Goal: Contribute content: Add original content to the website for others to see

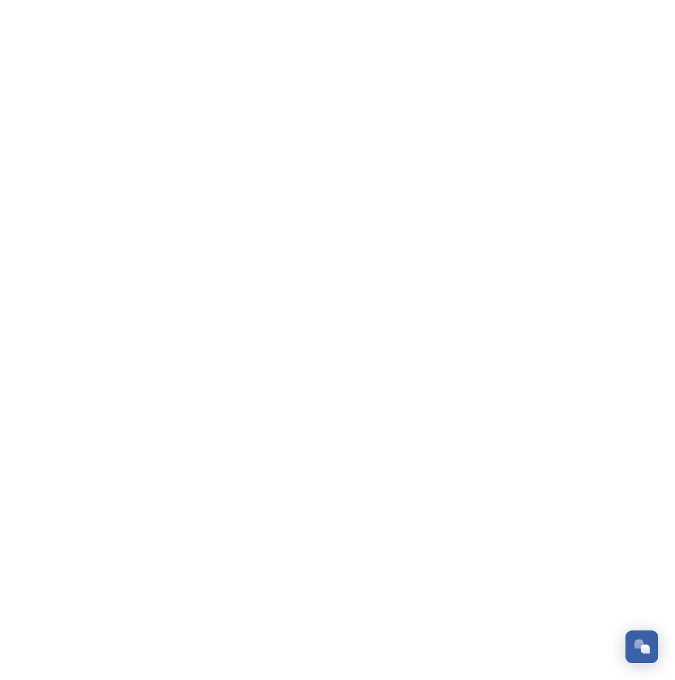
scroll to position [181, 0]
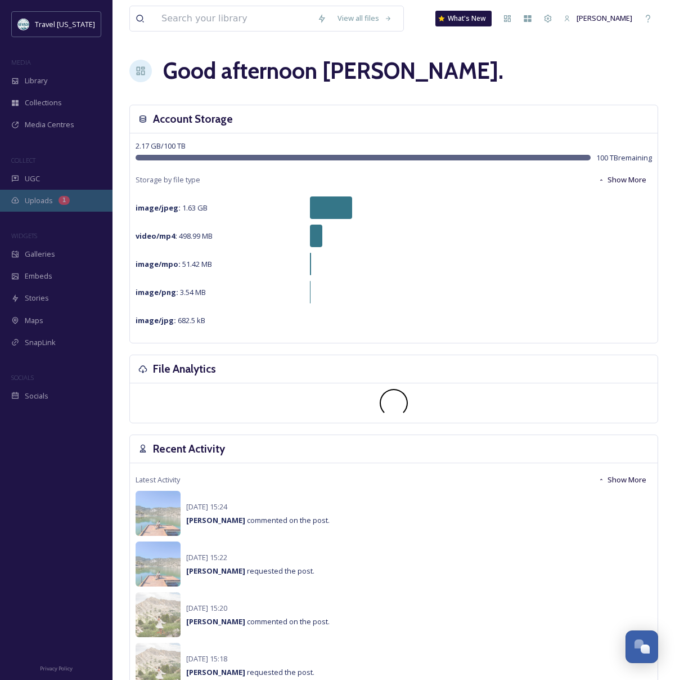
click at [47, 206] on div "Uploads 1" at bounding box center [56, 201] width 113 height 22
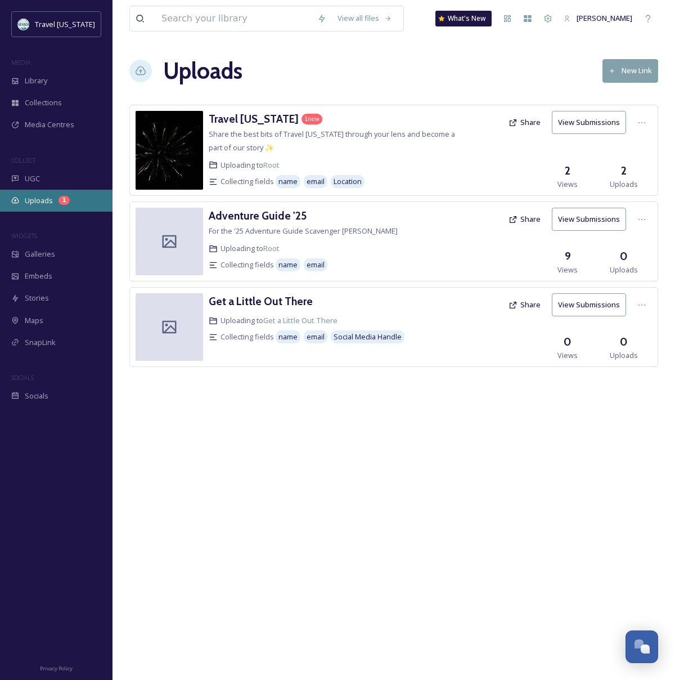
click at [55, 196] on div "Uploads 1" at bounding box center [56, 201] width 113 height 22
click at [65, 198] on div "1" at bounding box center [64, 200] width 11 height 9
click at [258, 119] on h3 "Travel [US_STATE]" at bounding box center [254, 119] width 90 height 14
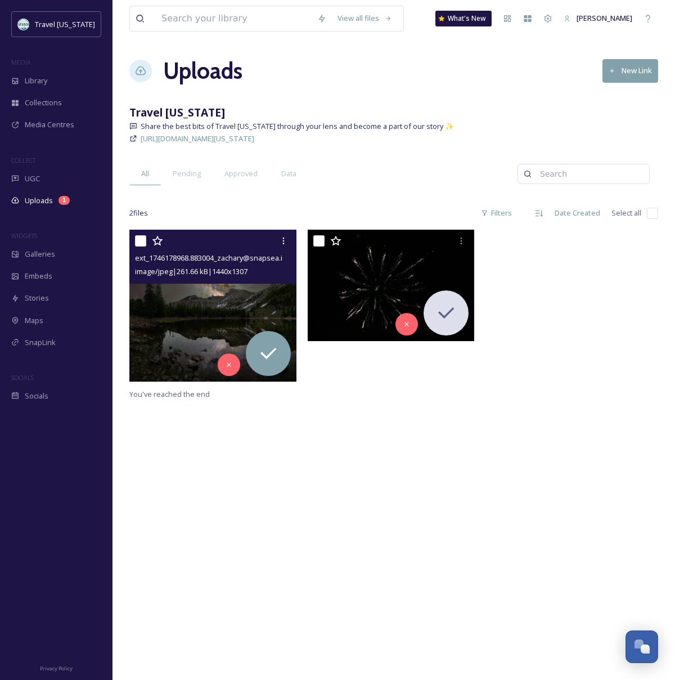
click at [232, 282] on div "ext_1746178968.883004_zachary@snapsea.io-1t-QY-VAuRAonti6Z4i7vvl4Bc5OnCoYm.jpg …" at bounding box center [212, 257] width 167 height 54
click at [154, 306] on img at bounding box center [212, 305] width 167 height 151
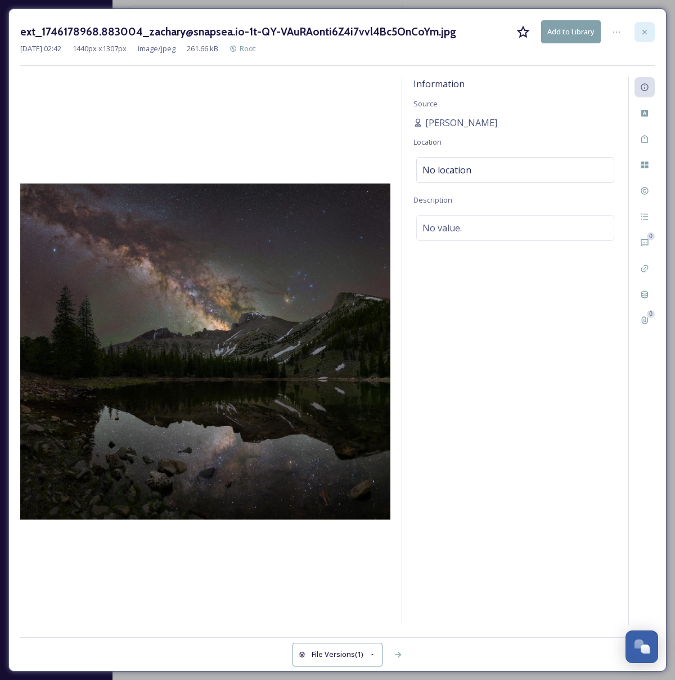
click at [639, 23] on div at bounding box center [645, 32] width 20 height 20
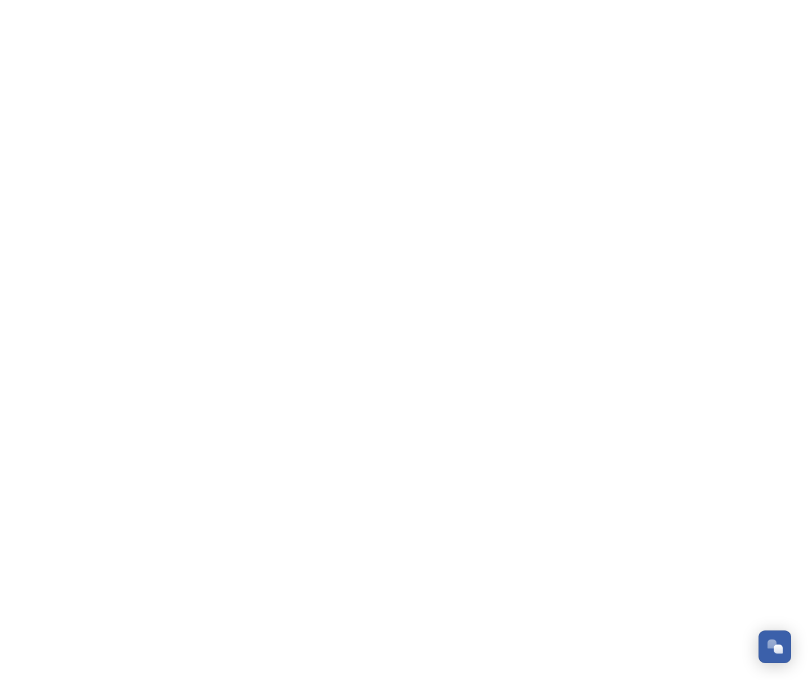
scroll to position [181, 0]
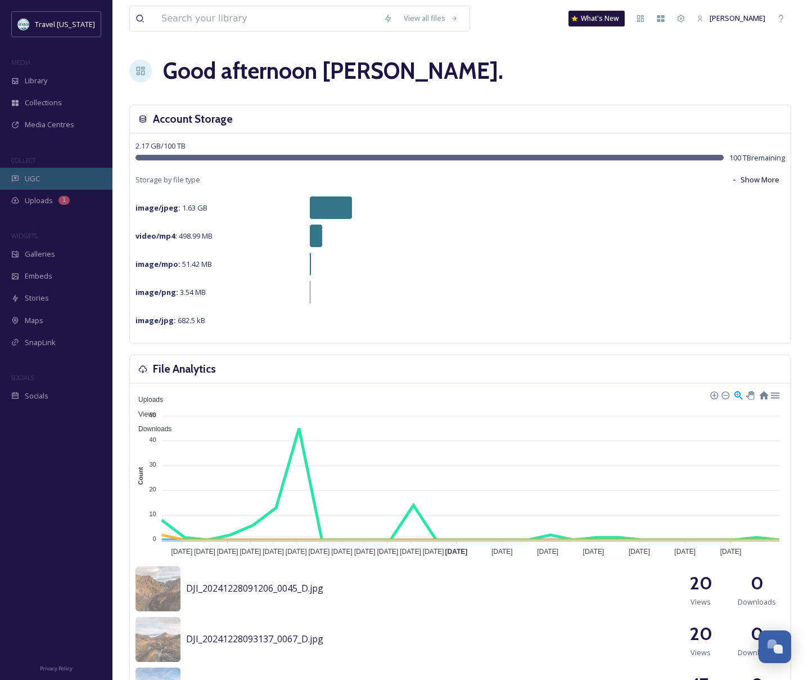
click at [68, 175] on div "UGC" at bounding box center [56, 179] width 113 height 22
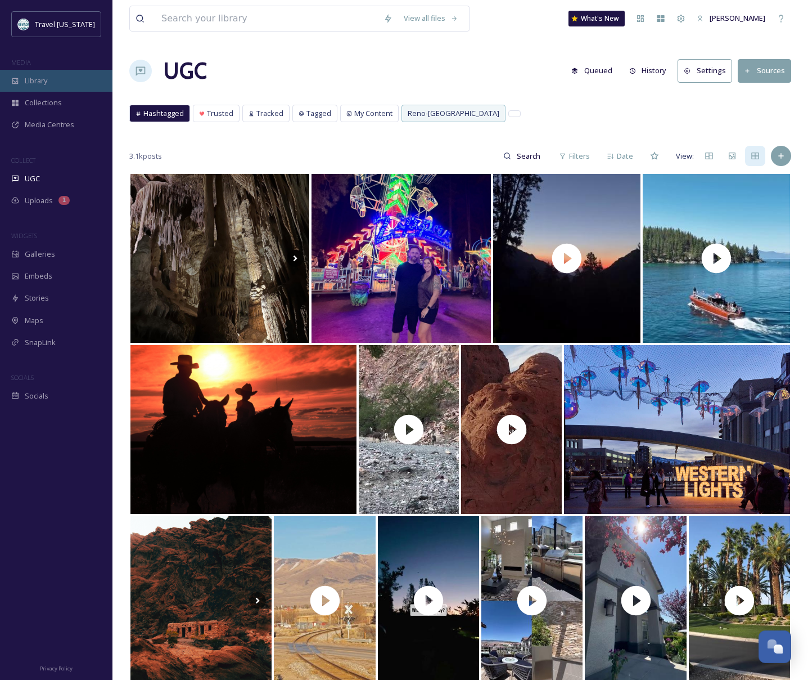
click at [37, 83] on span "Library" at bounding box center [36, 80] width 23 height 11
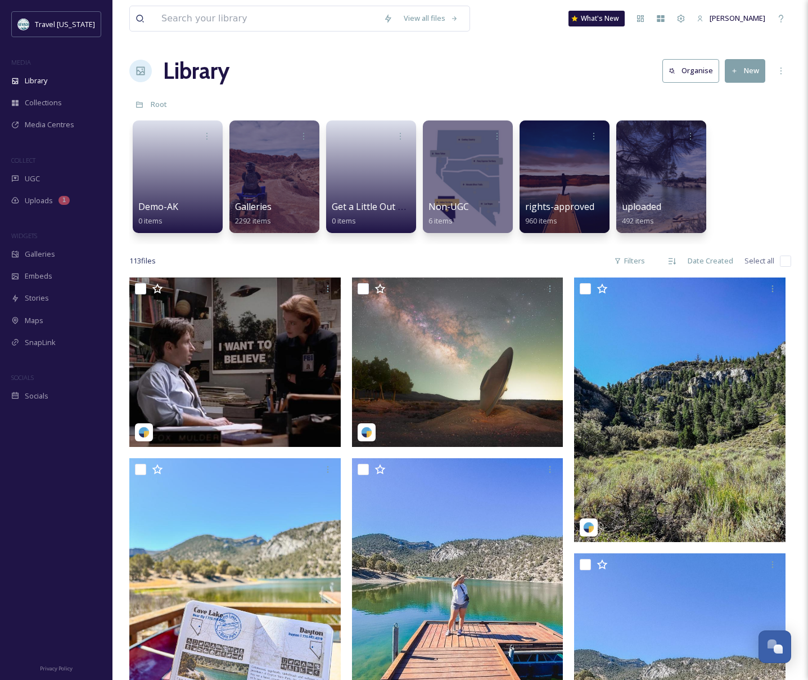
click at [752, 69] on button "New" at bounding box center [745, 70] width 41 height 23
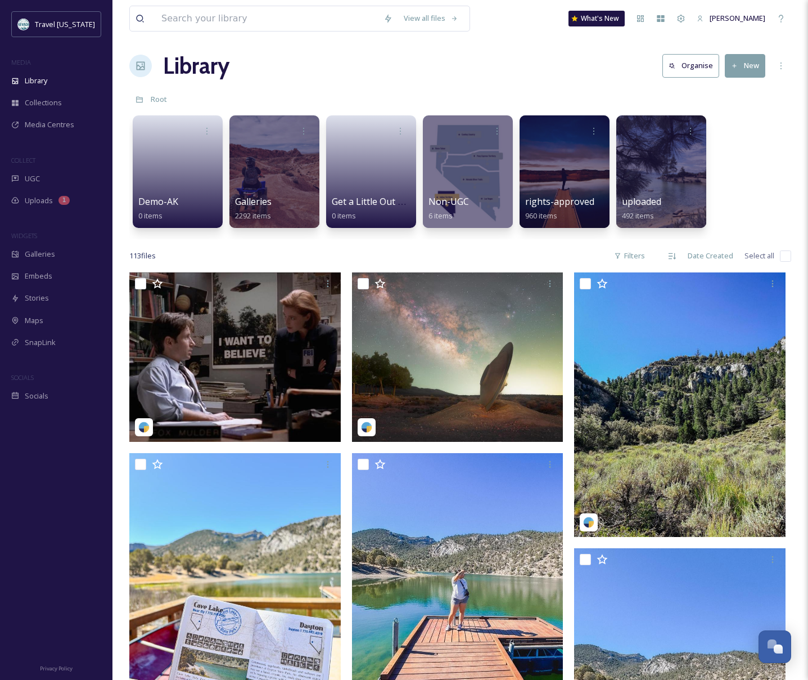
click at [555, 66] on div "Library Organise New" at bounding box center [460, 66] width 662 height 34
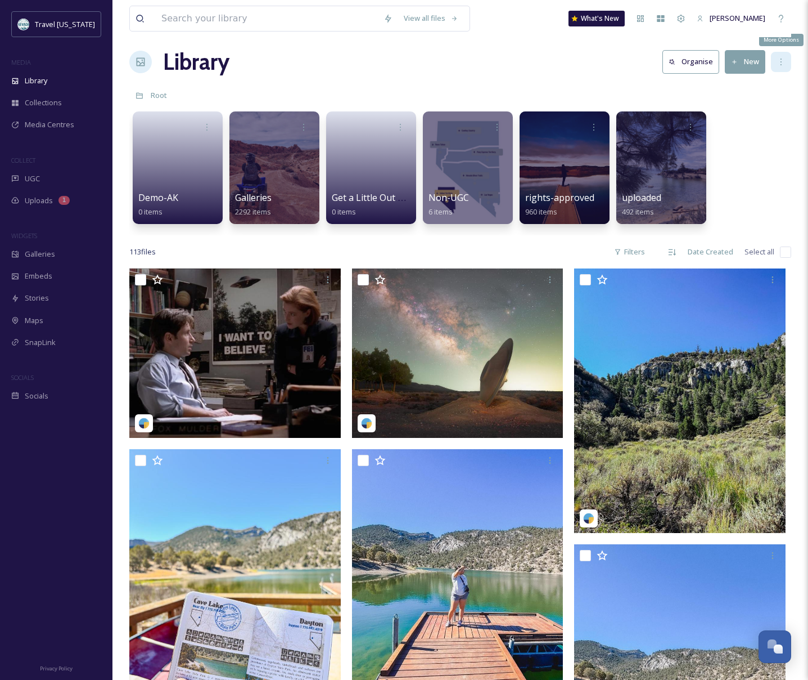
click at [789, 60] on div "More Options" at bounding box center [781, 62] width 20 height 20
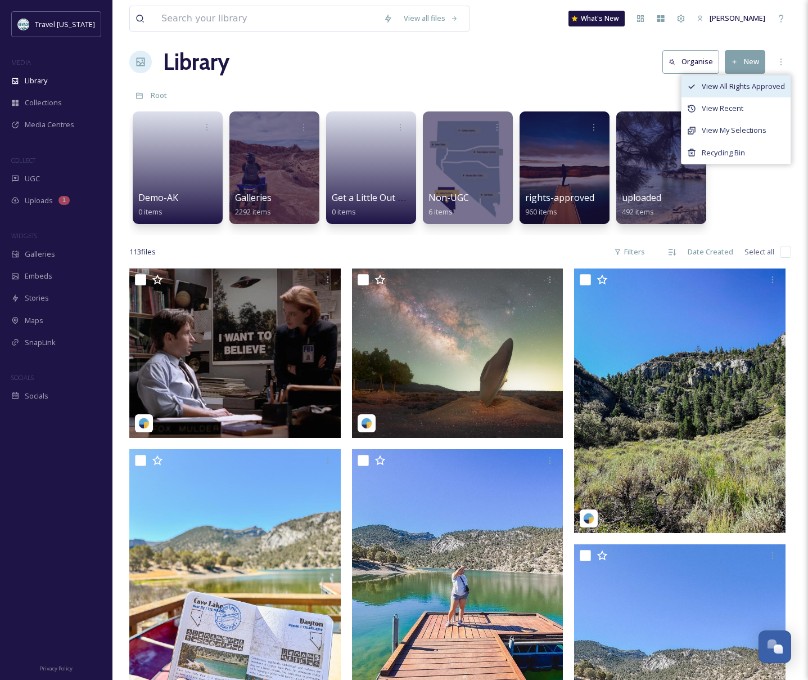
scroll to position [0, 0]
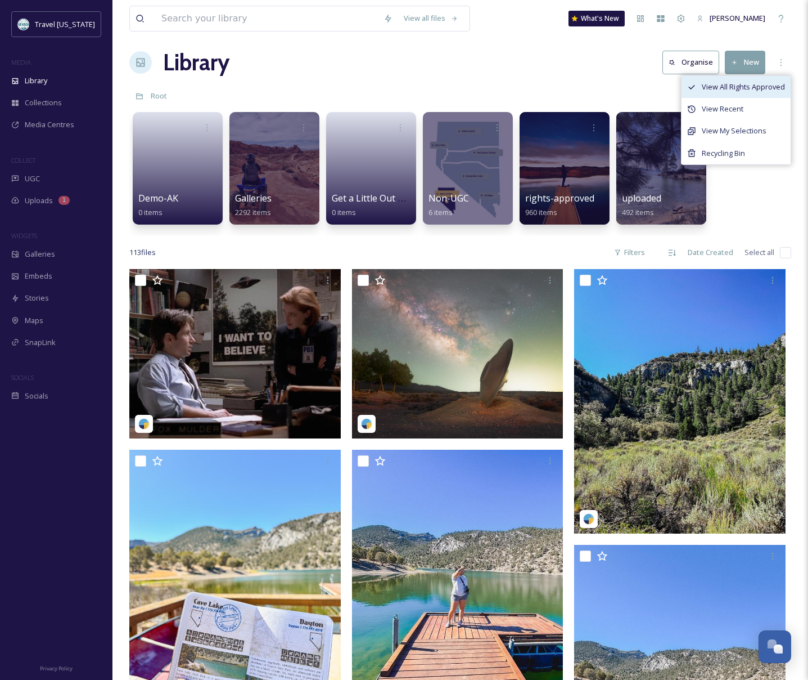
click at [735, 84] on span "View All Rights Approved" at bounding box center [743, 87] width 83 height 11
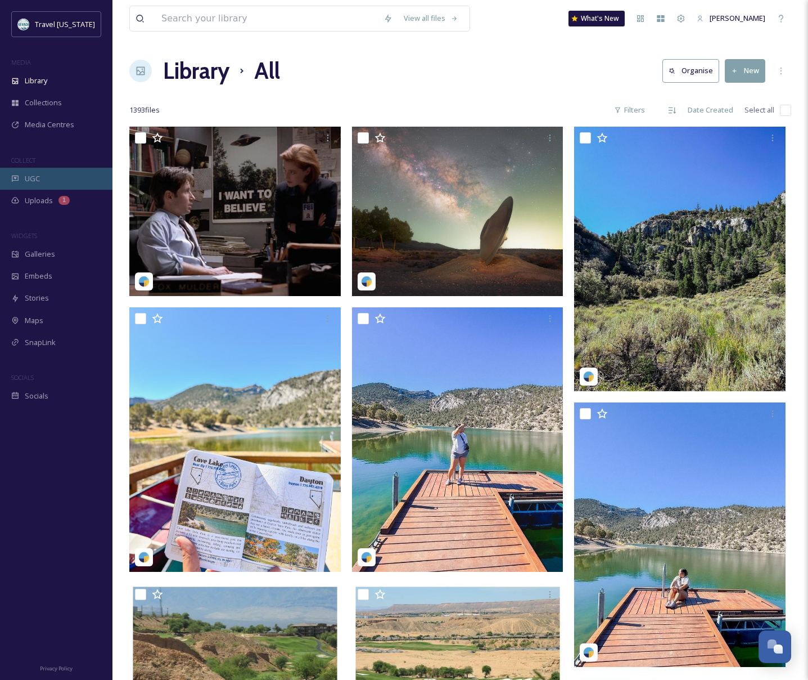
click at [47, 178] on div "UGC" at bounding box center [56, 179] width 113 height 22
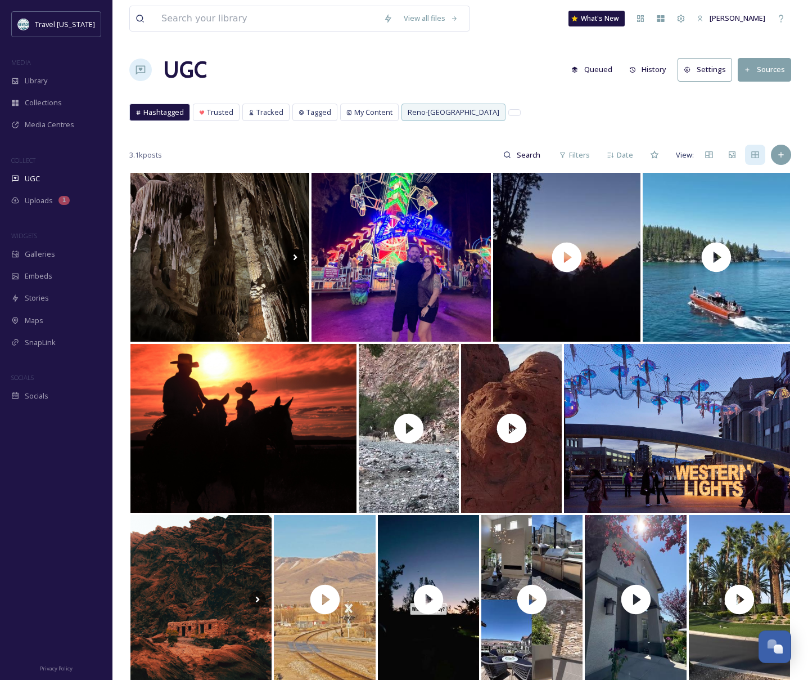
scroll to position [2, 0]
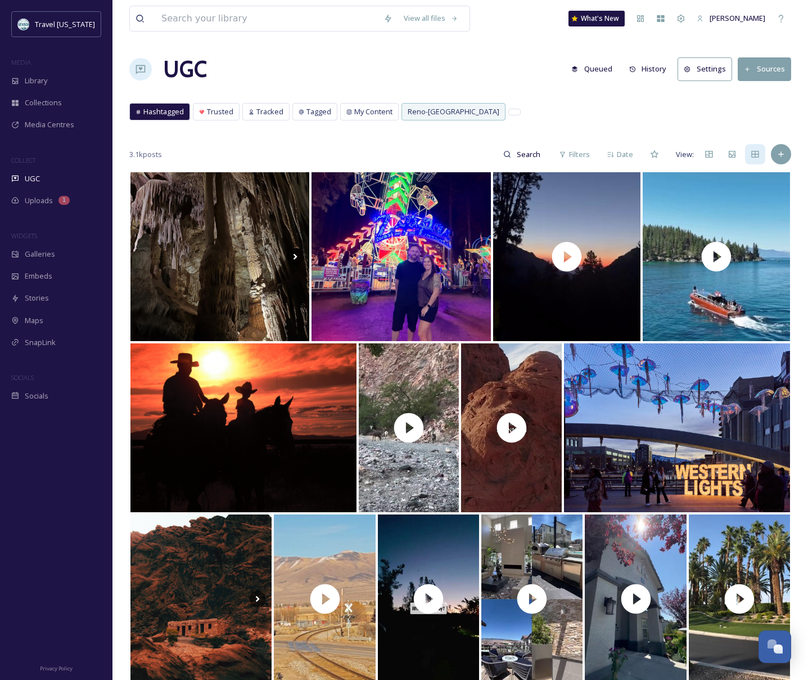
click at [658, 74] on button "History" at bounding box center [648, 69] width 49 height 22
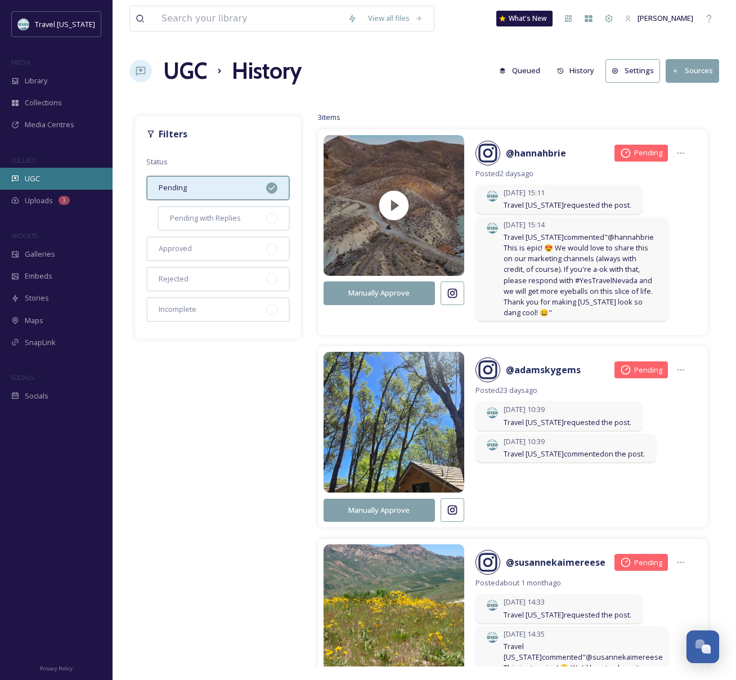
click at [42, 183] on div "UGC" at bounding box center [56, 179] width 113 height 22
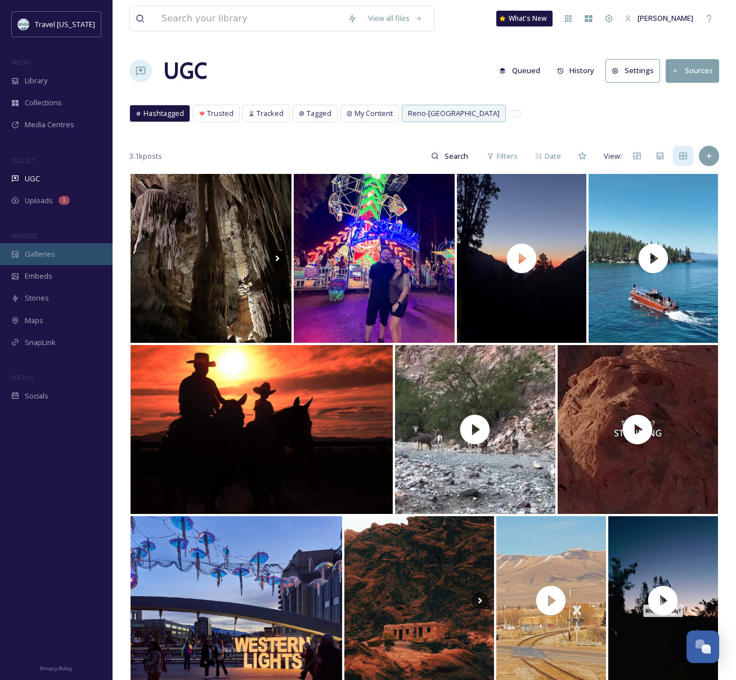
click at [44, 255] on span "Galleries" at bounding box center [40, 254] width 30 height 11
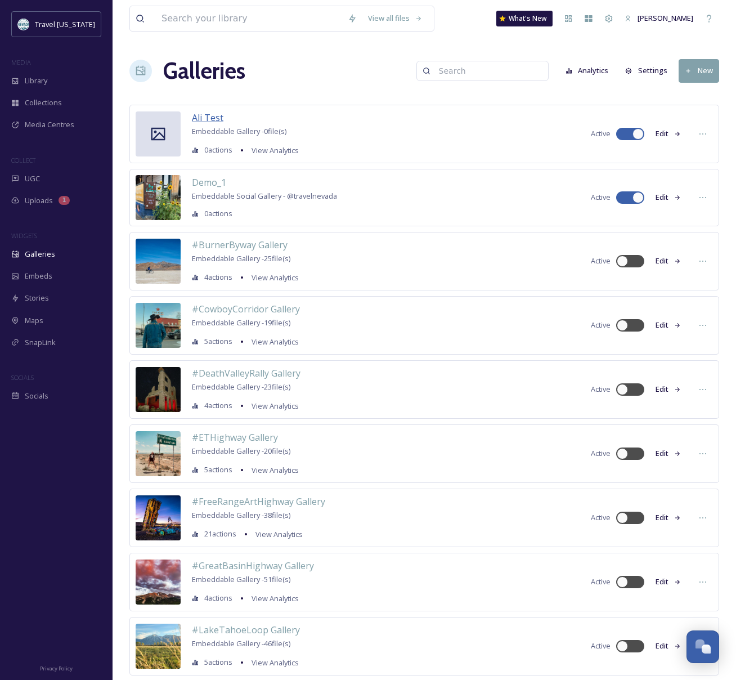
click at [206, 119] on span "Ali Test" at bounding box center [208, 117] width 32 height 12
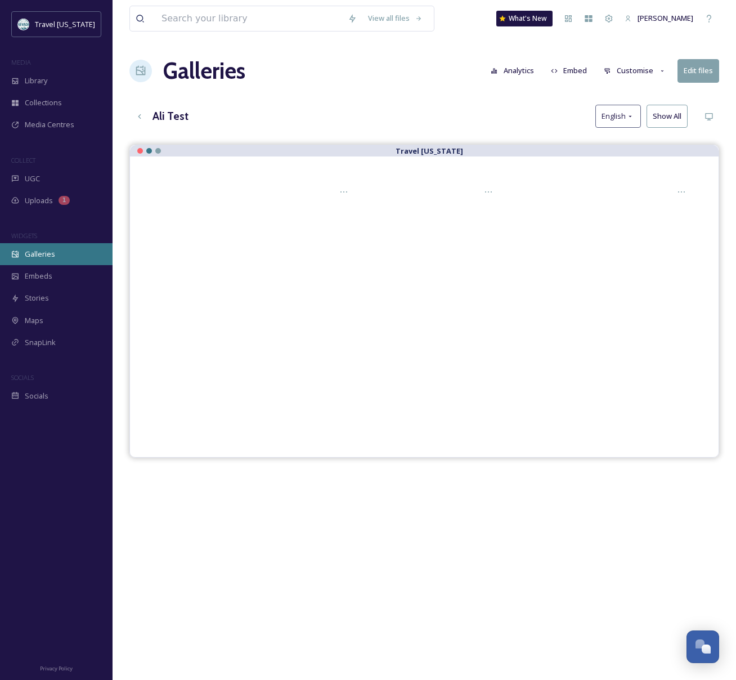
click at [52, 256] on span "Galleries" at bounding box center [40, 254] width 30 height 11
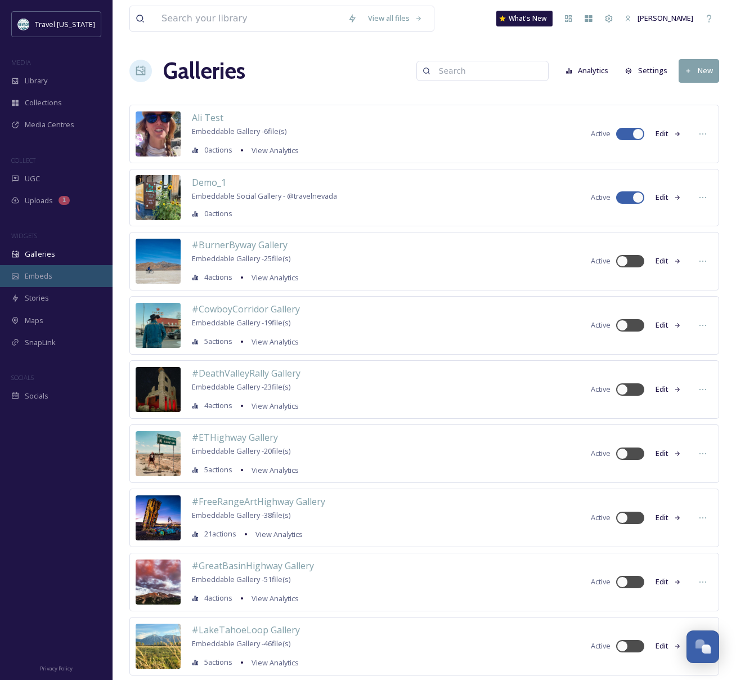
click at [50, 266] on div "Embeds" at bounding box center [56, 276] width 113 height 22
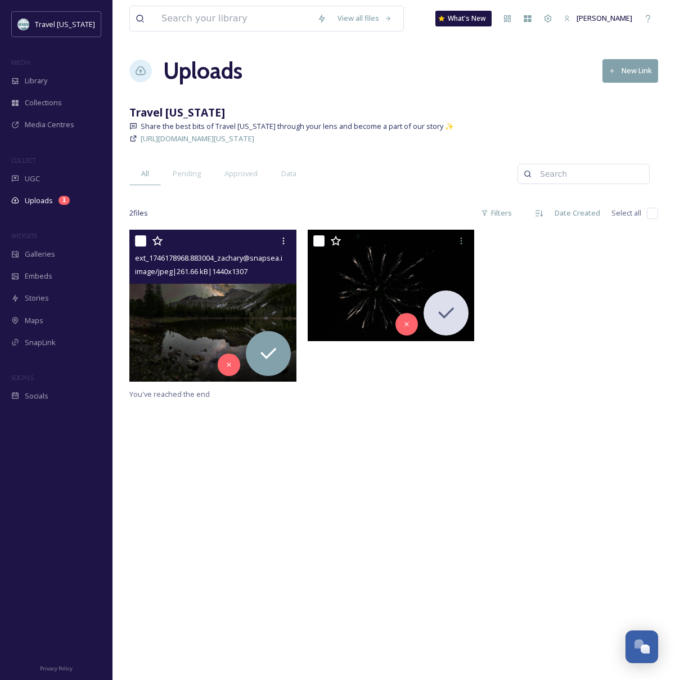
scroll to position [181, 0]
click at [51, 249] on span "Galleries" at bounding box center [40, 254] width 30 height 11
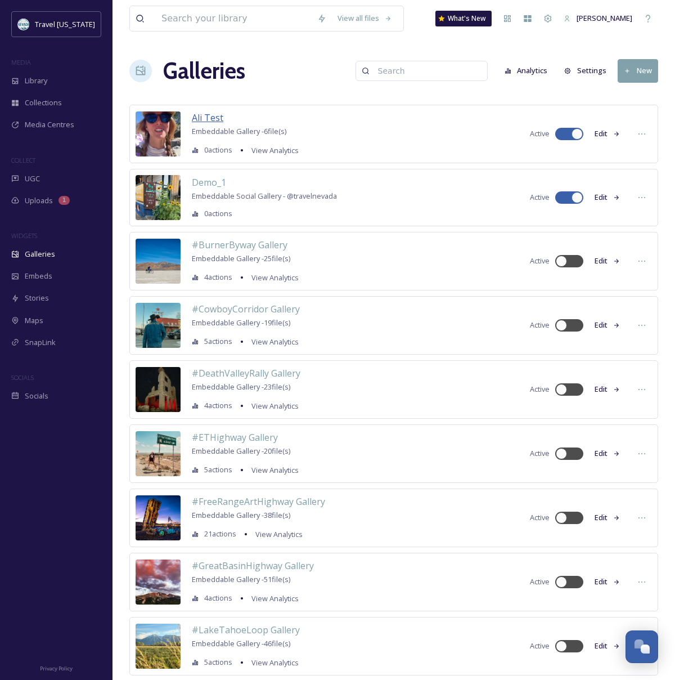
click at [200, 117] on span "Ali Test" at bounding box center [208, 117] width 32 height 12
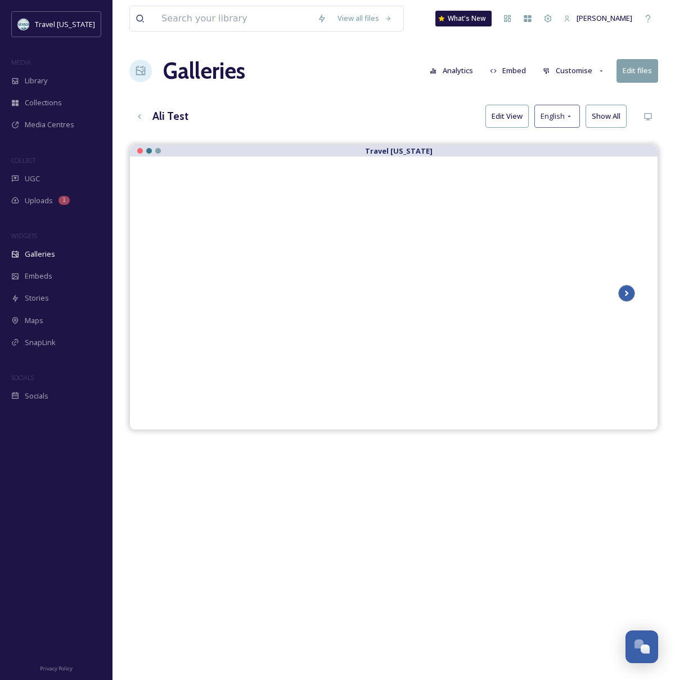
click at [629, 293] on icon at bounding box center [627, 293] width 16 height 17
click at [634, 65] on button "Edit files" at bounding box center [638, 70] width 42 height 23
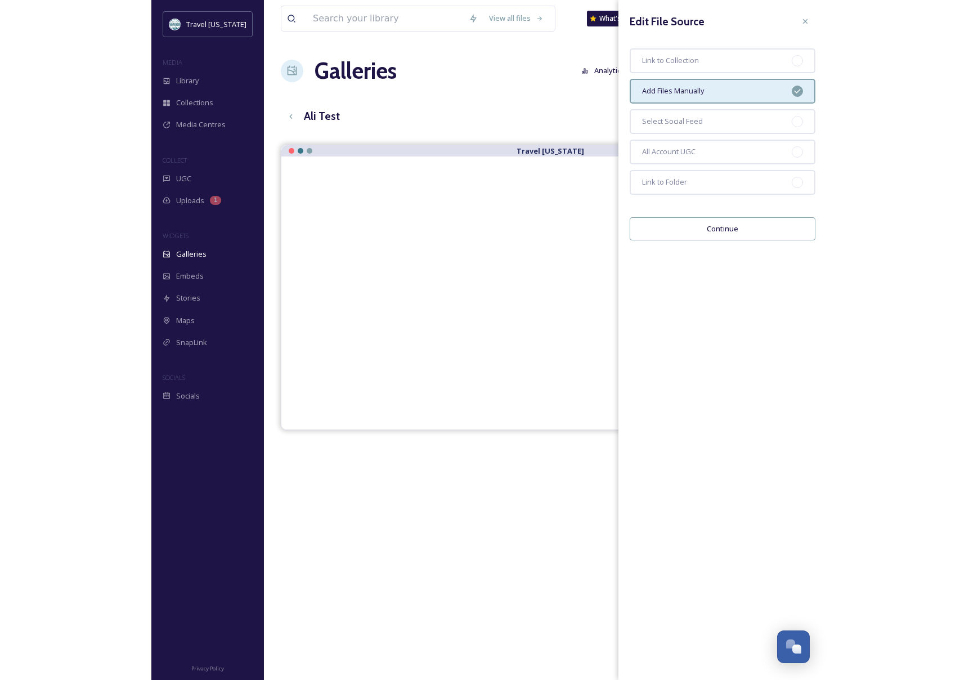
scroll to position [8, 0]
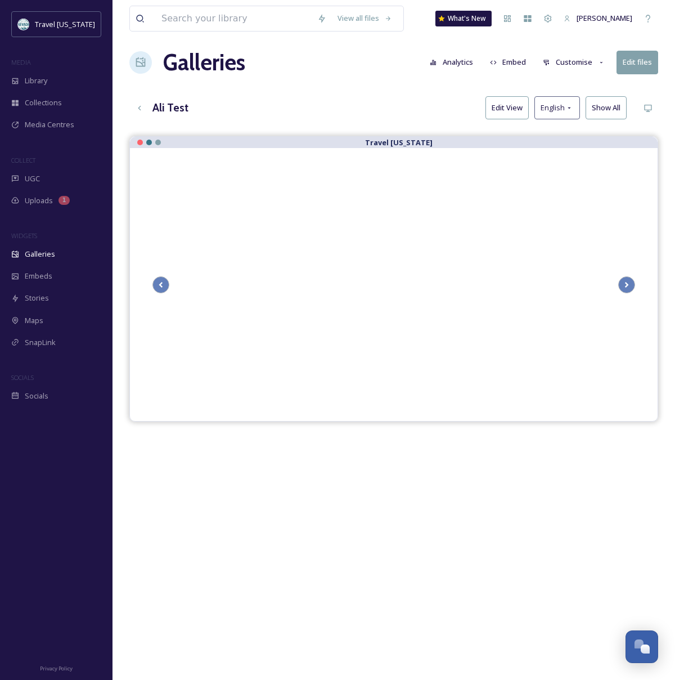
drag, startPoint x: 367, startPoint y: 95, endPoint x: 360, endPoint y: 94, distance: 8.0
click at [367, 95] on div "View all files What's New [PERSON_NAME] Galleries Analytics Embed Customise Edi…" at bounding box center [394, 412] width 563 height 841
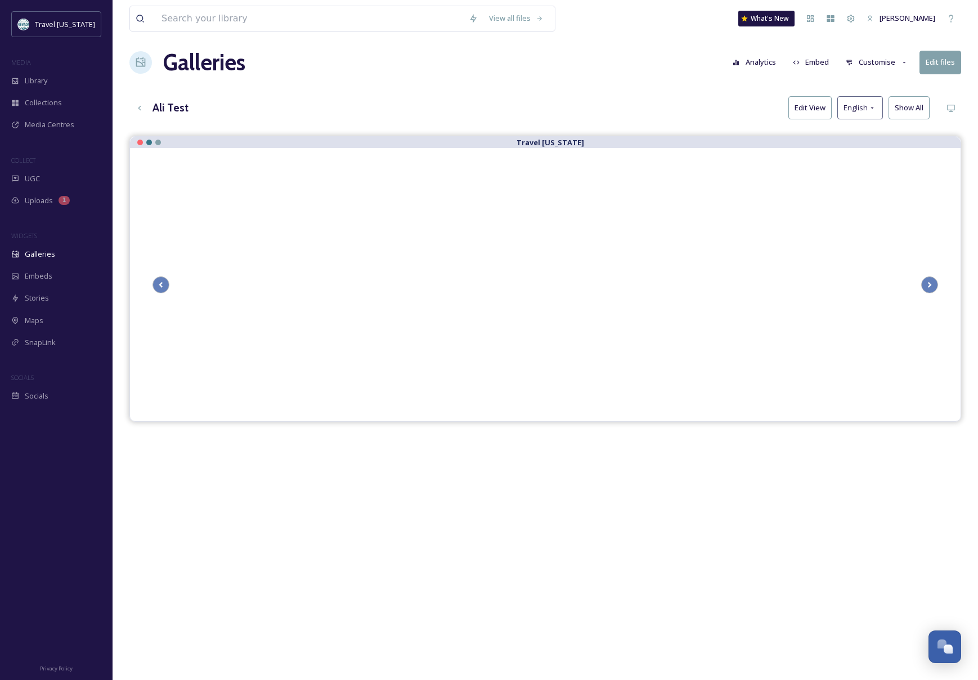
click at [675, 61] on icon at bounding box center [904, 62] width 7 height 7
click at [675, 61] on icon at bounding box center [796, 62] width 7 height 7
click at [675, 78] on div "Galleries Analytics Embed Customise Edit files" at bounding box center [545, 63] width 832 height 34
click at [675, 60] on button "Embed" at bounding box center [811, 62] width 48 height 22
click at [675, 84] on div "View all files What's New [PERSON_NAME] Galleries Analytics Embed Customise Edi…" at bounding box center [545, 412] width 865 height 841
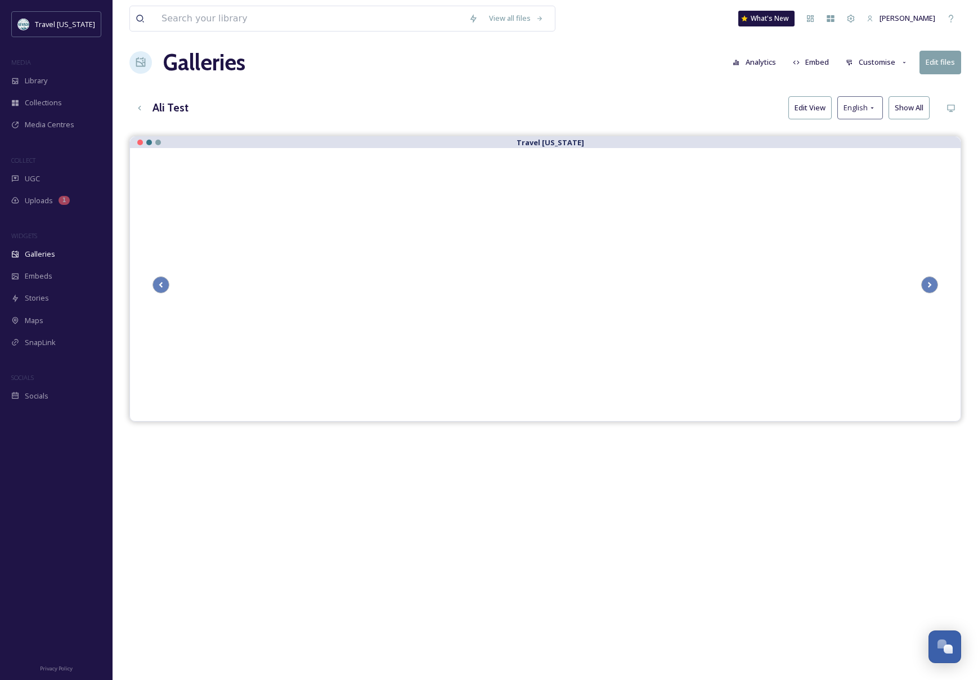
click at [675, 64] on button "Embed" at bounding box center [811, 62] width 48 height 22
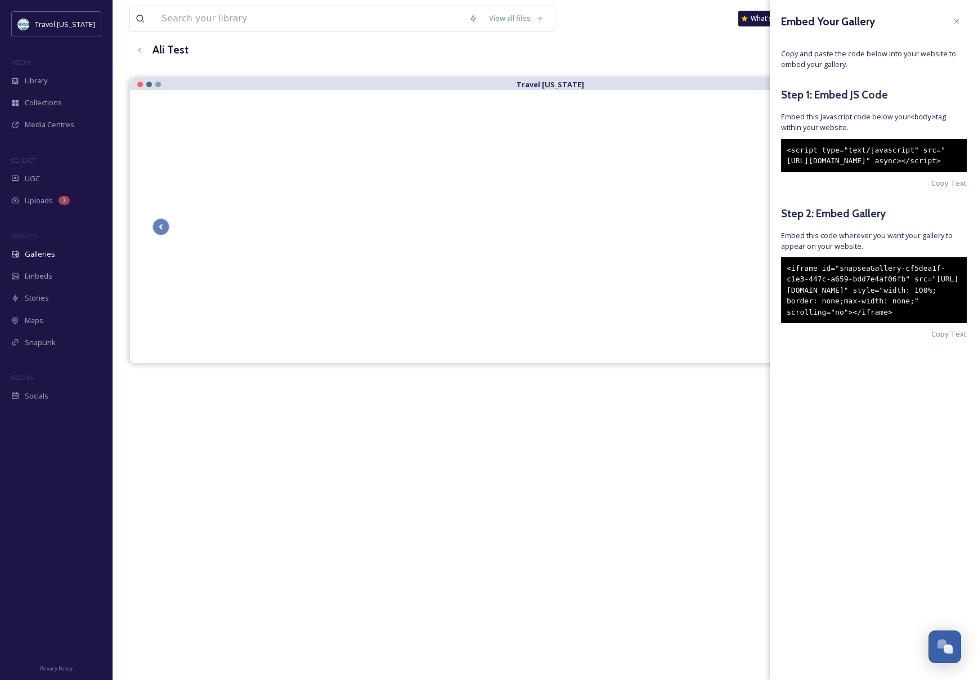
scroll to position [67, 0]
drag, startPoint x: 850, startPoint y: 356, endPoint x: 788, endPoint y: 352, distance: 62.0
click at [675, 324] on div "<iframe id="snapseaGallery-cf5dea1f-c1e3-447c-a659-bdd7e4af06fb" src="[URL][DOM…" at bounding box center [874, 290] width 186 height 66
drag, startPoint x: 818, startPoint y: 358, endPoint x: 781, endPoint y: 282, distance: 85.1
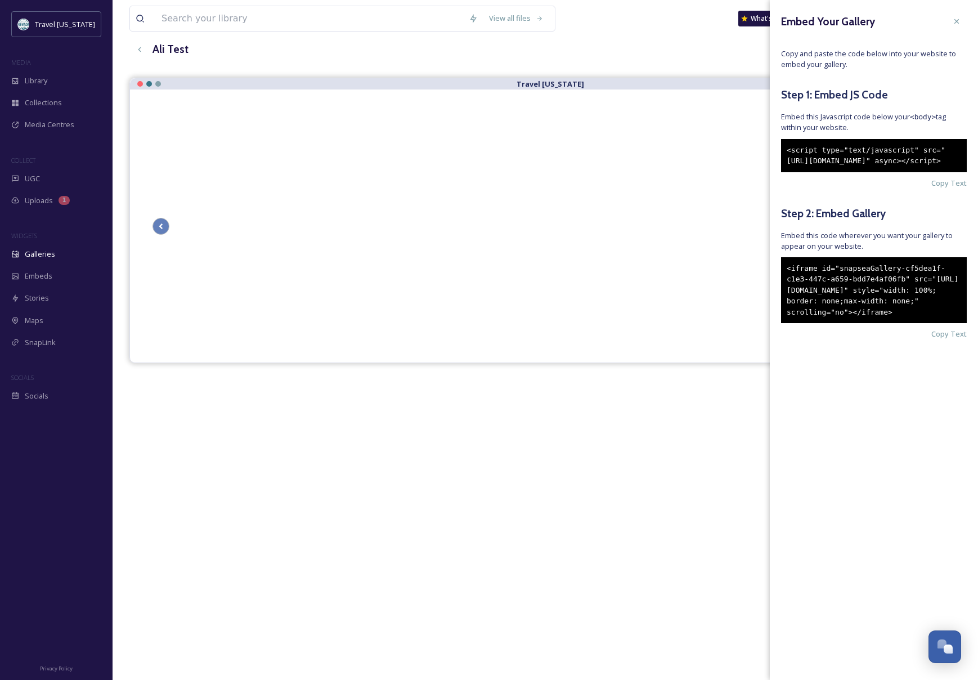
click at [675, 282] on div "<iframe id="snapseaGallery-cf5dea1f-c1e3-447c-a659-bdd7e4af06fb" src="[URL][DOM…" at bounding box center [874, 290] width 186 height 66
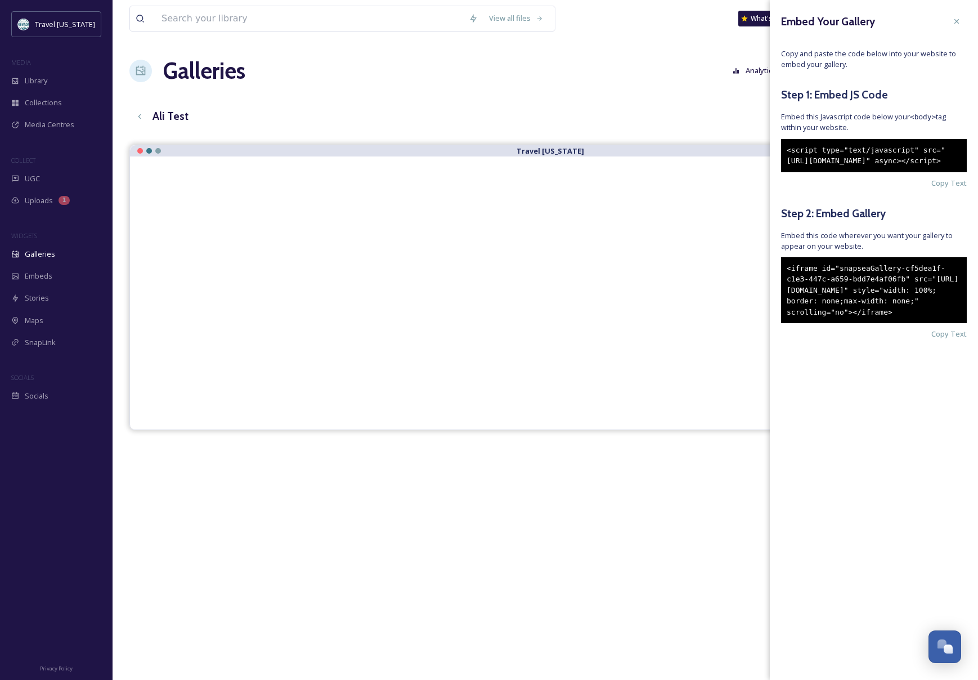
click at [459, 109] on div "[PERSON_NAME] Test Edit View English Show All" at bounding box center [545, 116] width 832 height 23
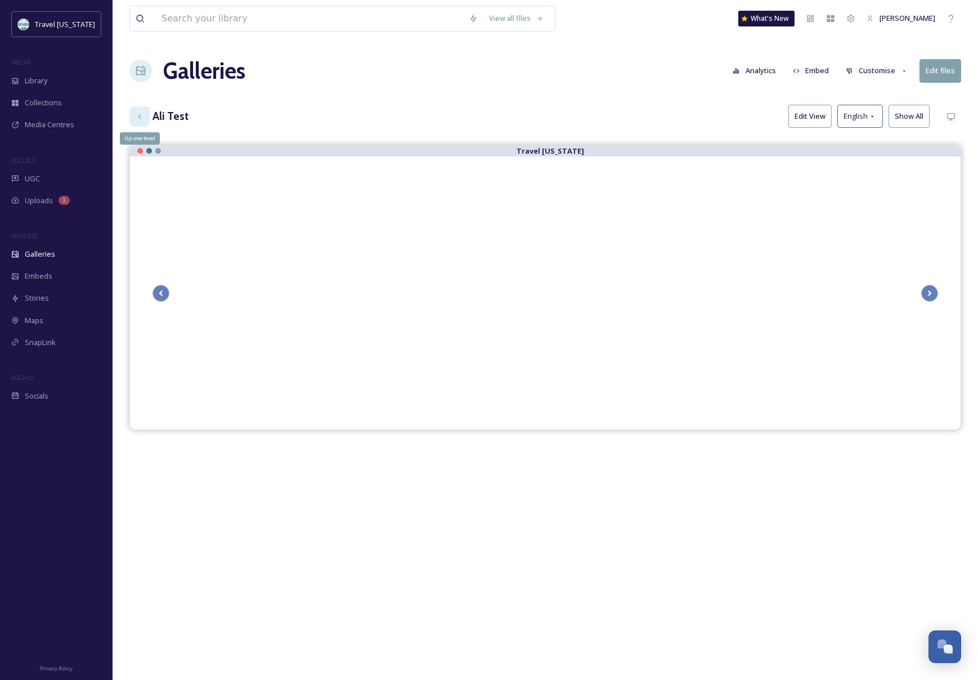
click at [141, 120] on icon at bounding box center [139, 116] width 9 height 9
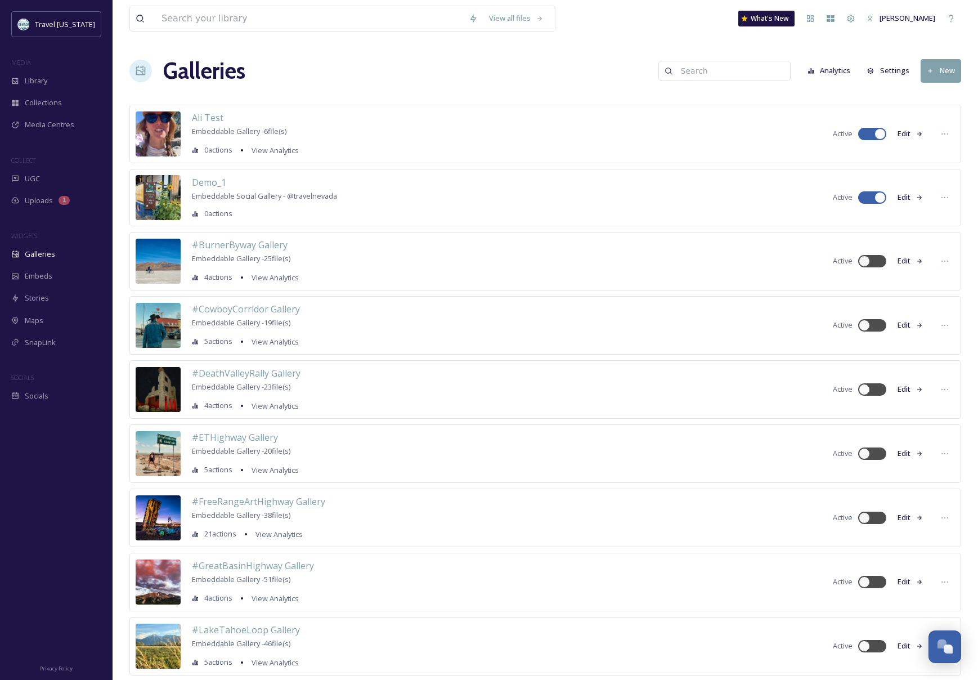
click at [675, 66] on button "New" at bounding box center [940, 70] width 41 height 23
click at [675, 94] on span "Gallery" at bounding box center [943, 97] width 24 height 11
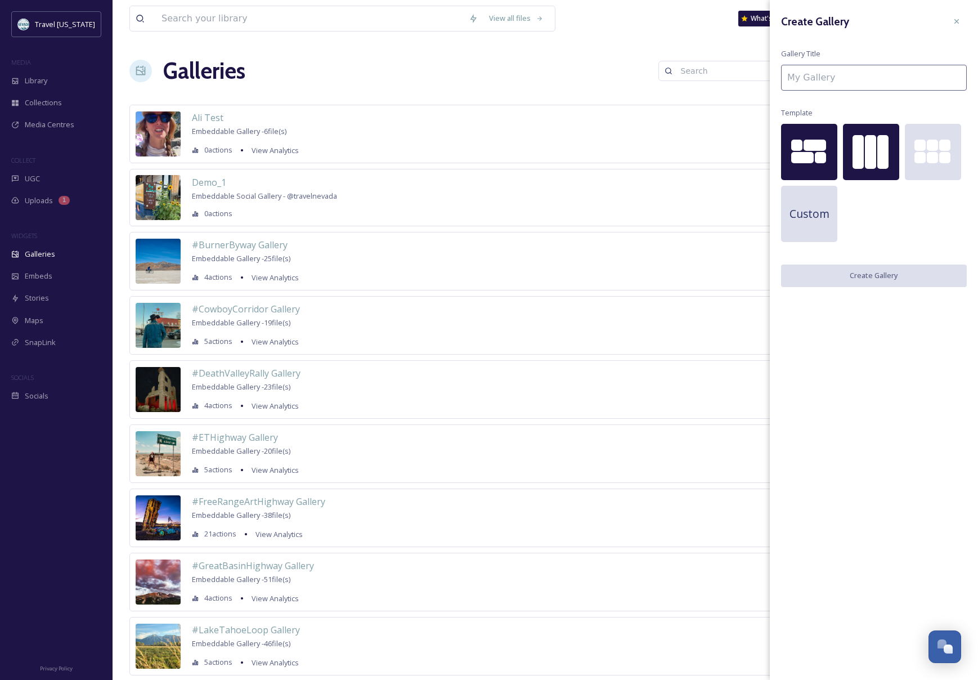
click at [675, 138] on div at bounding box center [882, 152] width 11 height 34
click at [675, 233] on div "Custom" at bounding box center [809, 214] width 56 height 56
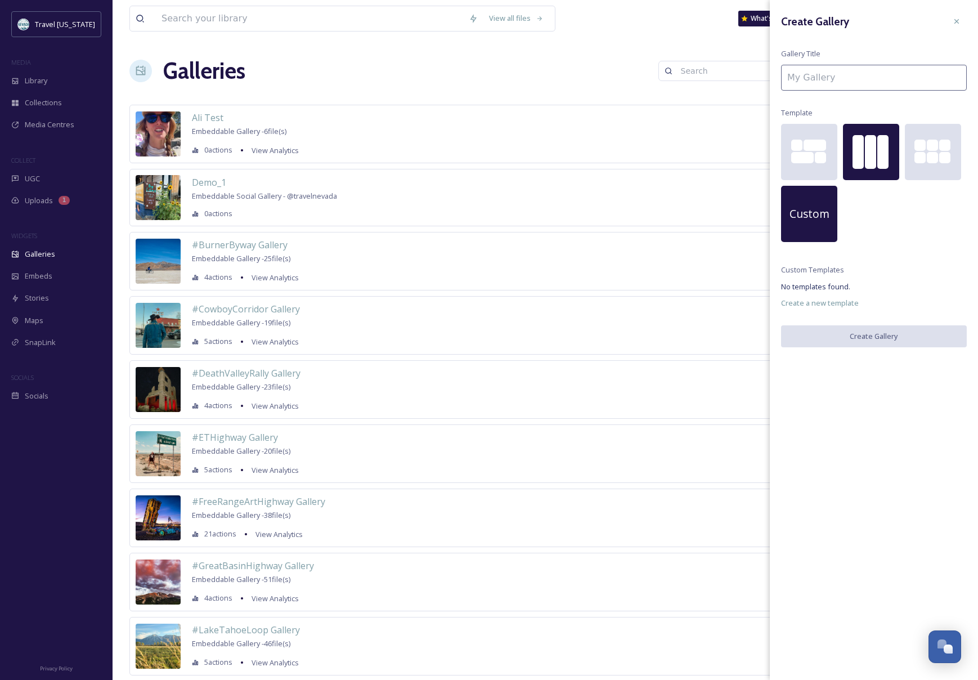
click at [675, 148] on div at bounding box center [870, 152] width 11 height 34
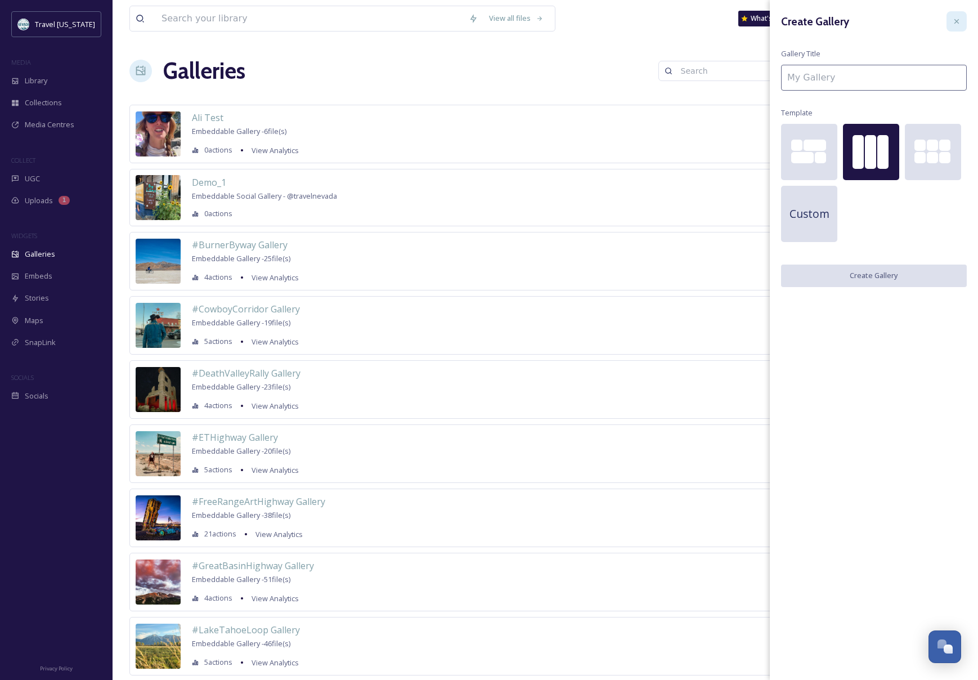
click at [675, 17] on icon at bounding box center [956, 21] width 9 height 9
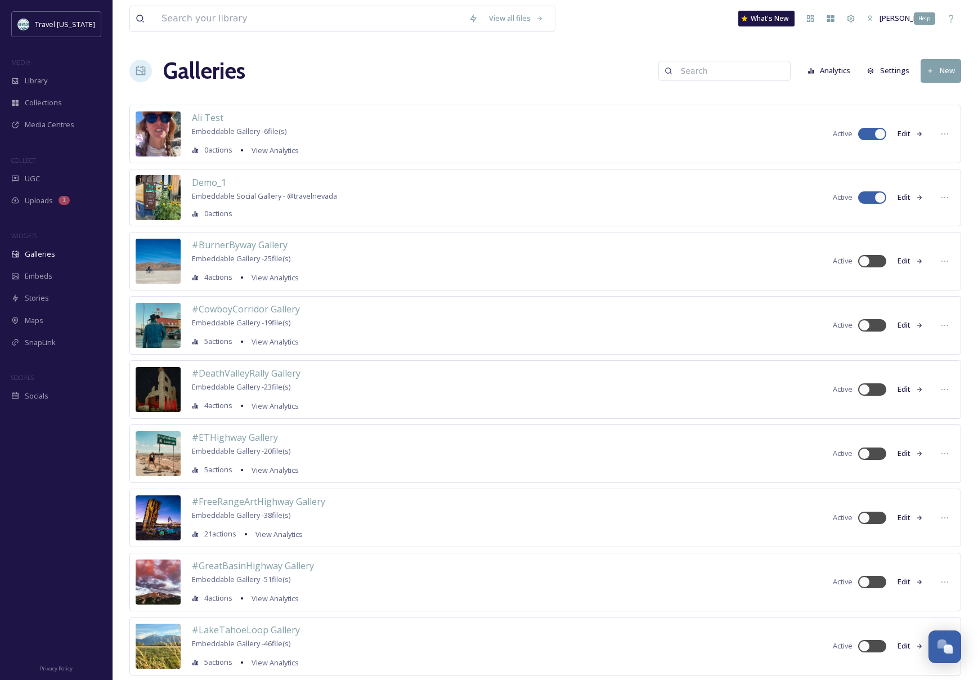
scroll to position [5, 0]
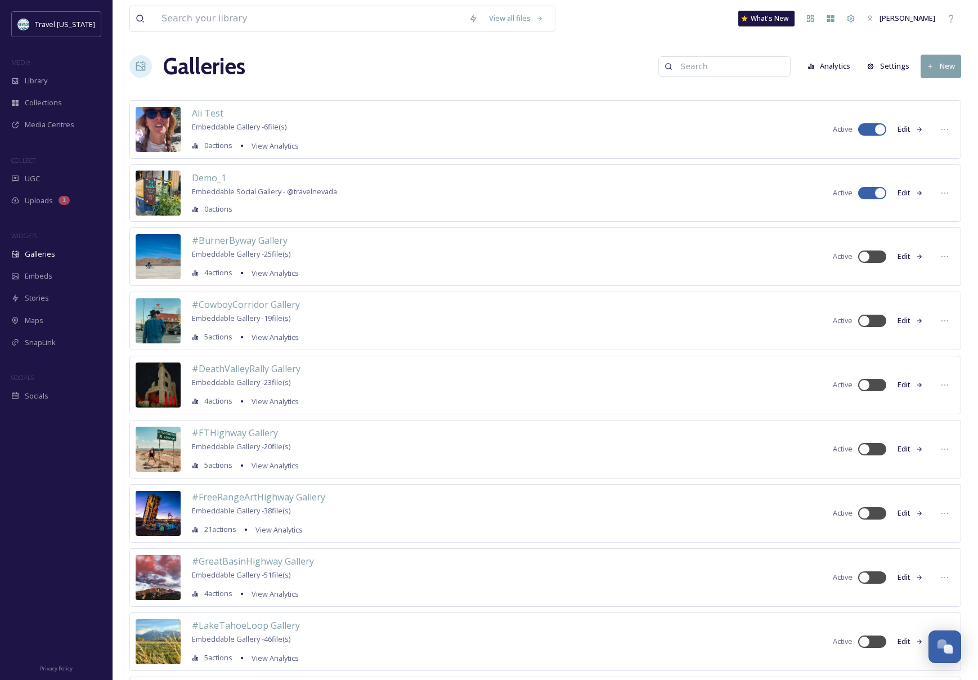
click at [675, 52] on div "Galleries Analytics Settings New" at bounding box center [545, 67] width 832 height 34
click at [675, 62] on button "New" at bounding box center [940, 66] width 41 height 23
click at [675, 96] on span "Gallery" at bounding box center [943, 92] width 24 height 11
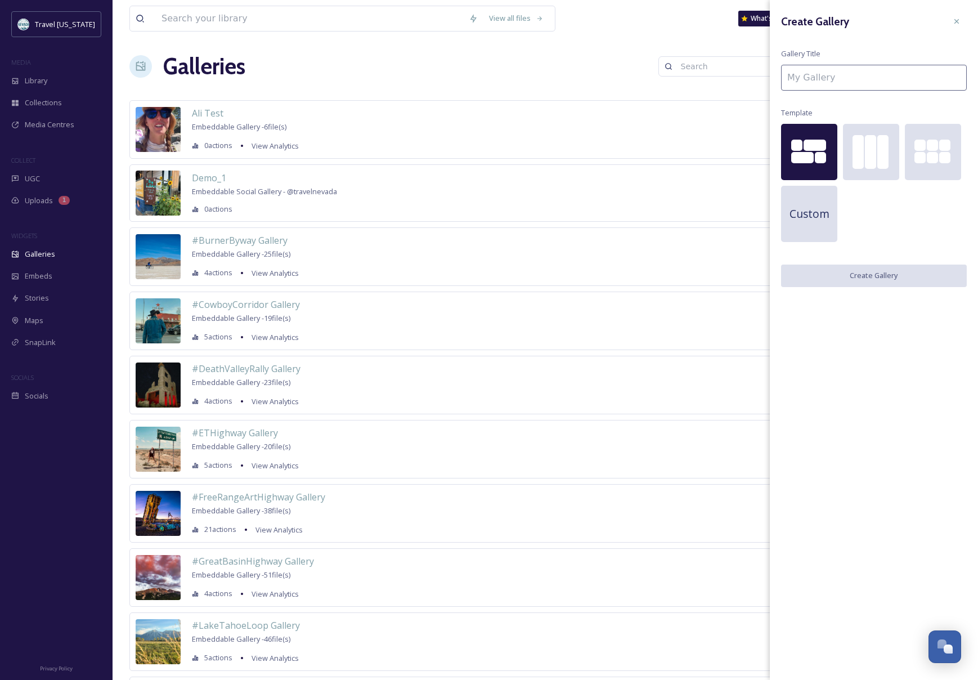
drag, startPoint x: 882, startPoint y: 158, endPoint x: 888, endPoint y: 289, distance: 131.2
click at [675, 158] on div at bounding box center [882, 152] width 11 height 34
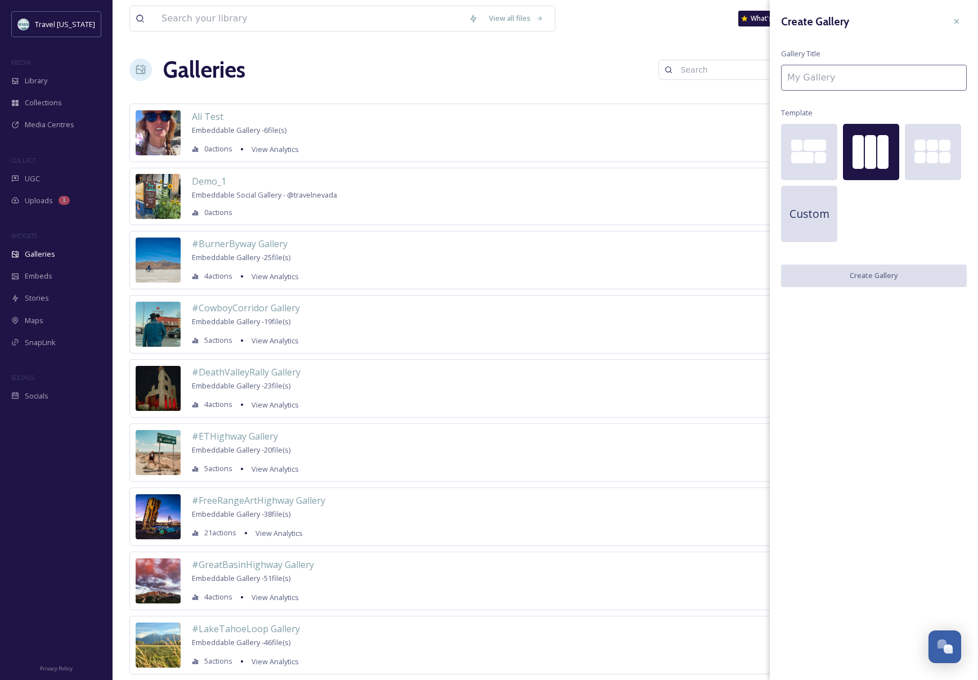
scroll to position [0, 0]
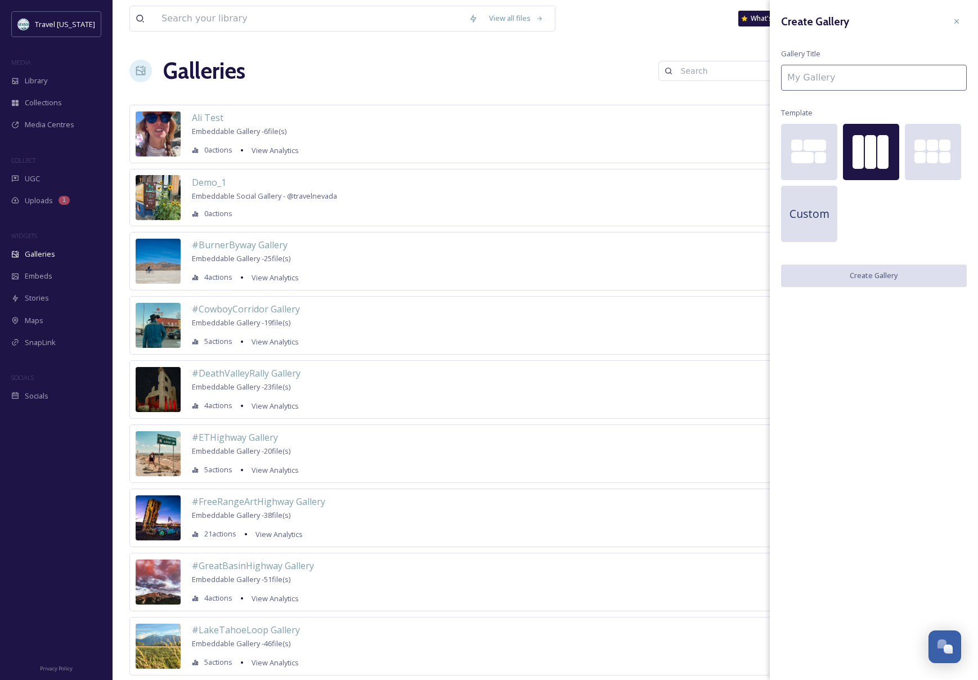
click at [675, 151] on div at bounding box center [882, 152] width 11 height 34
click at [675, 142] on div at bounding box center [870, 152] width 11 height 34
click at [675, 74] on input at bounding box center [874, 78] width 186 height 26
click at [675, 75] on input at bounding box center [874, 78] width 186 height 26
type input "Picon Punch"
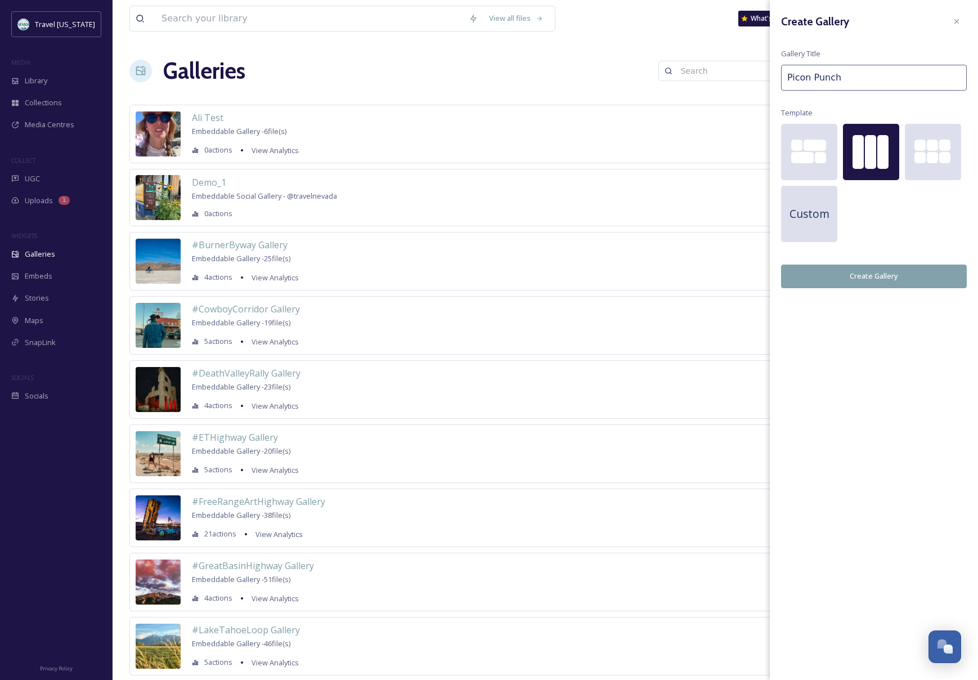
drag, startPoint x: 865, startPoint y: 145, endPoint x: 885, endPoint y: 232, distance: 90.1
click at [675, 145] on div at bounding box center [870, 152] width 11 height 34
click at [675, 276] on button "Create Gallery" at bounding box center [874, 275] width 186 height 23
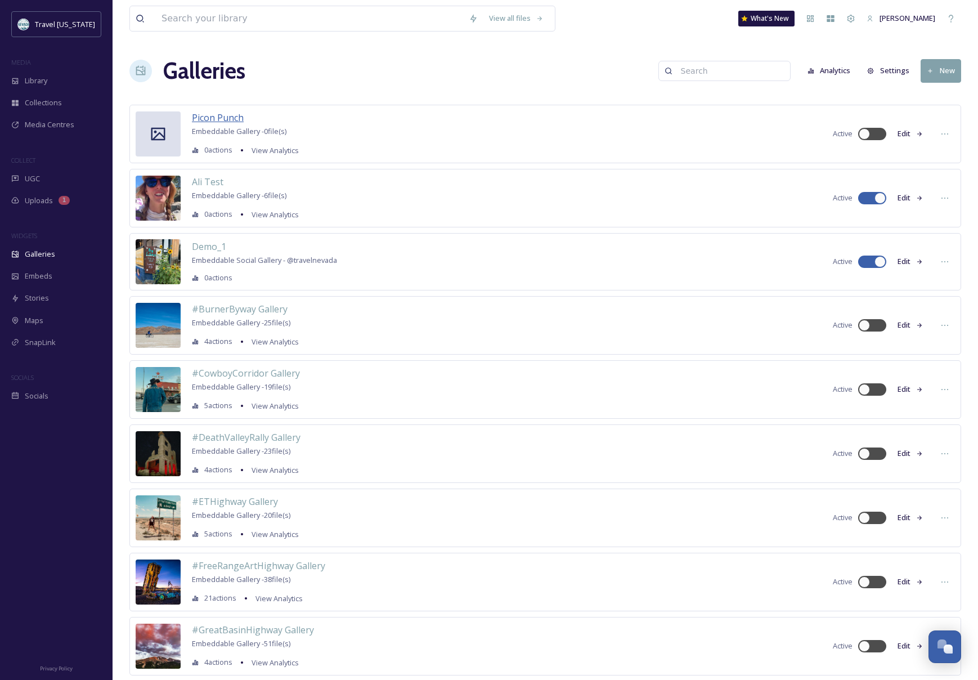
click at [209, 120] on span "Picon Punch" at bounding box center [218, 117] width 52 height 12
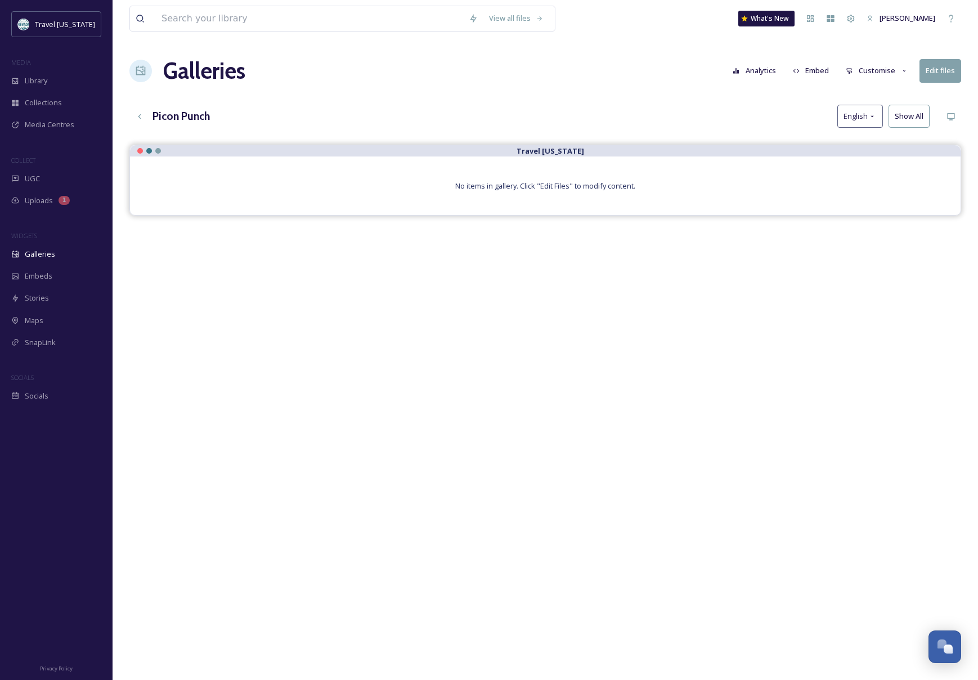
click at [675, 74] on button "Edit files" at bounding box center [940, 70] width 42 height 23
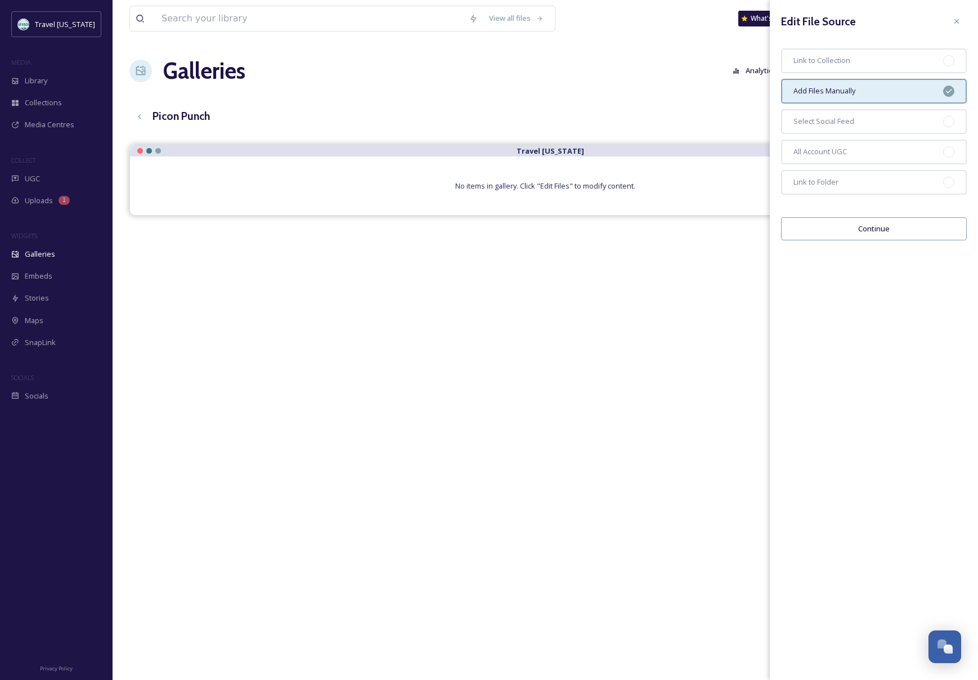
click at [675, 95] on span "Add Files Manually" at bounding box center [824, 91] width 62 height 11
click at [675, 231] on button "Continue" at bounding box center [874, 228] width 186 height 23
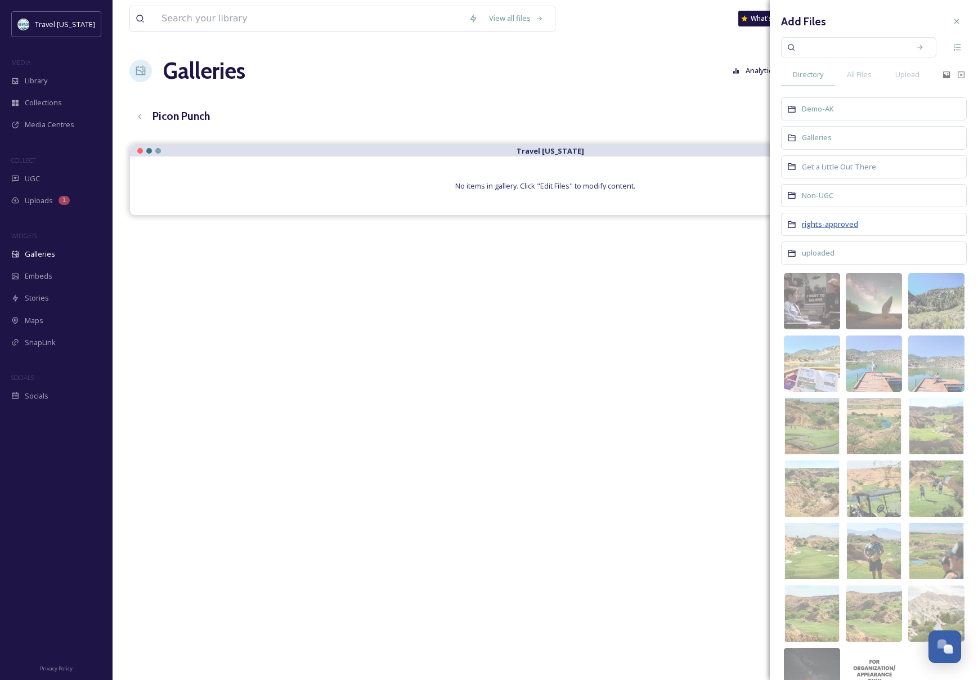
click at [675, 224] on span "rights-approved" at bounding box center [830, 224] width 56 height 10
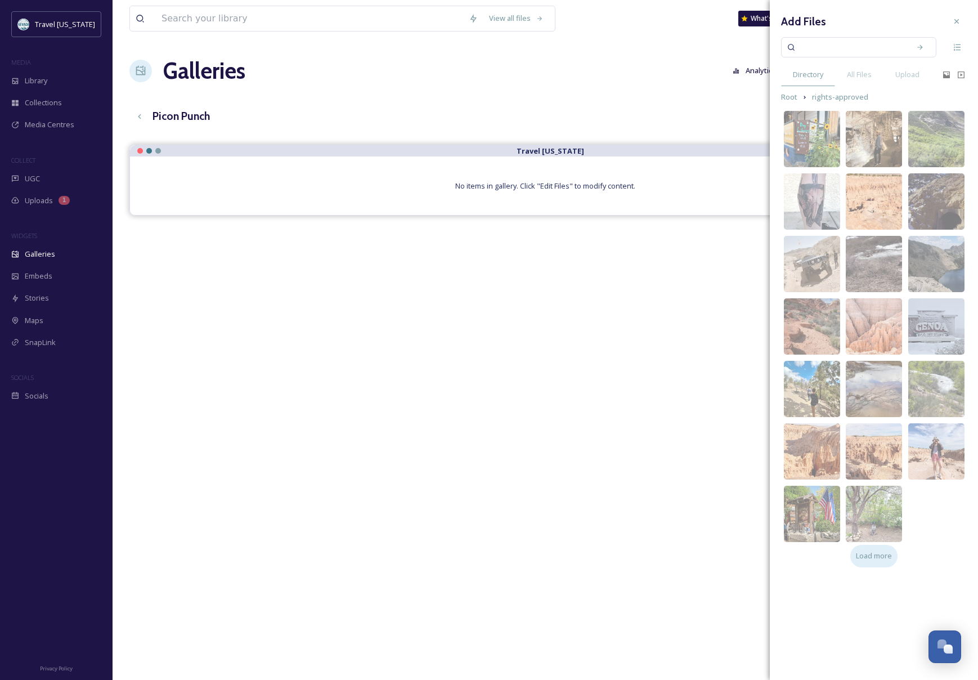
click at [675, 558] on span "Load more" at bounding box center [874, 555] width 36 height 11
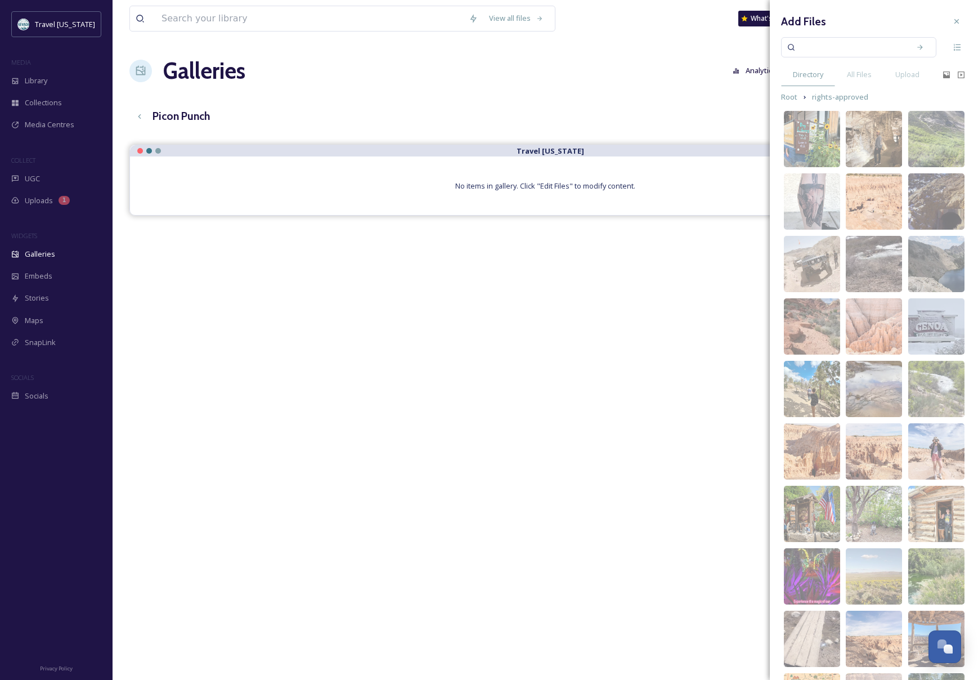
click at [675, 48] on input at bounding box center [851, 47] width 106 height 25
click at [35, 178] on span "UGC" at bounding box center [32, 178] width 15 height 11
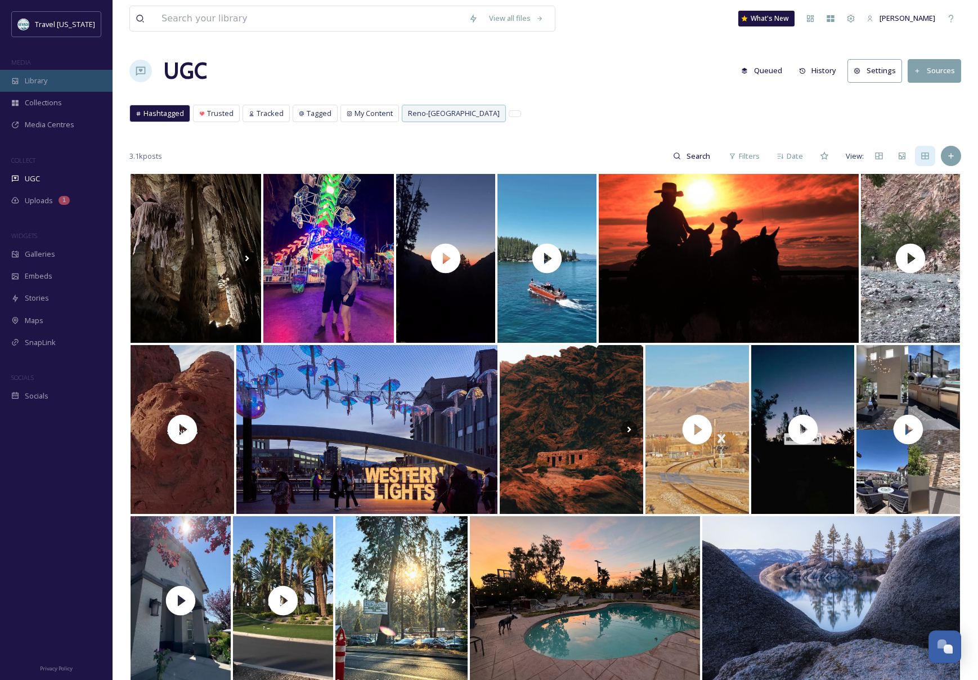
click at [35, 76] on span "Library" at bounding box center [36, 80] width 23 height 11
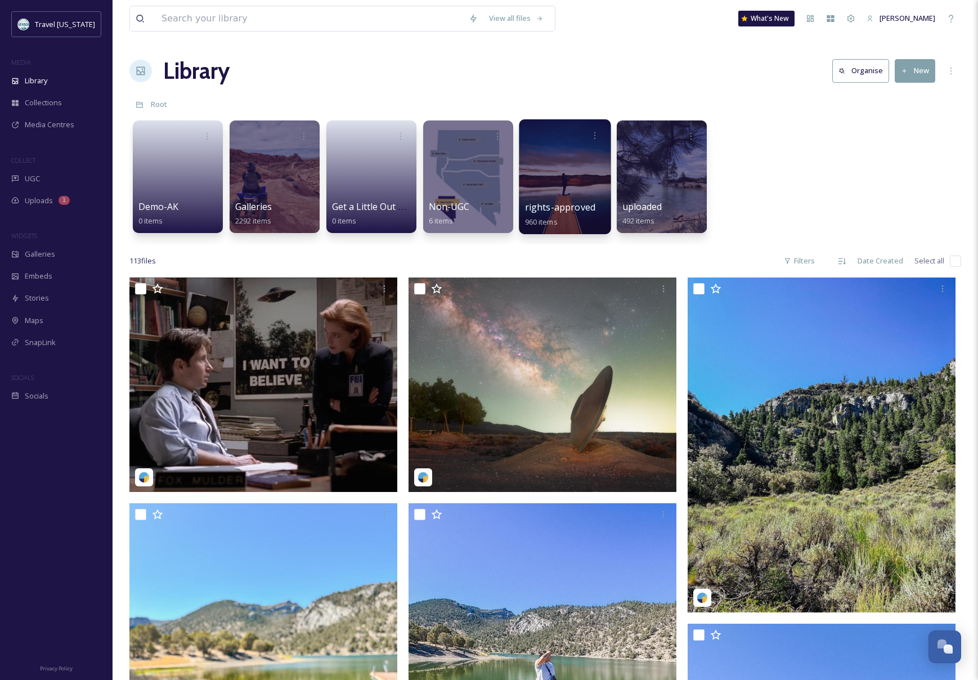
click at [536, 174] on div at bounding box center [565, 176] width 92 height 115
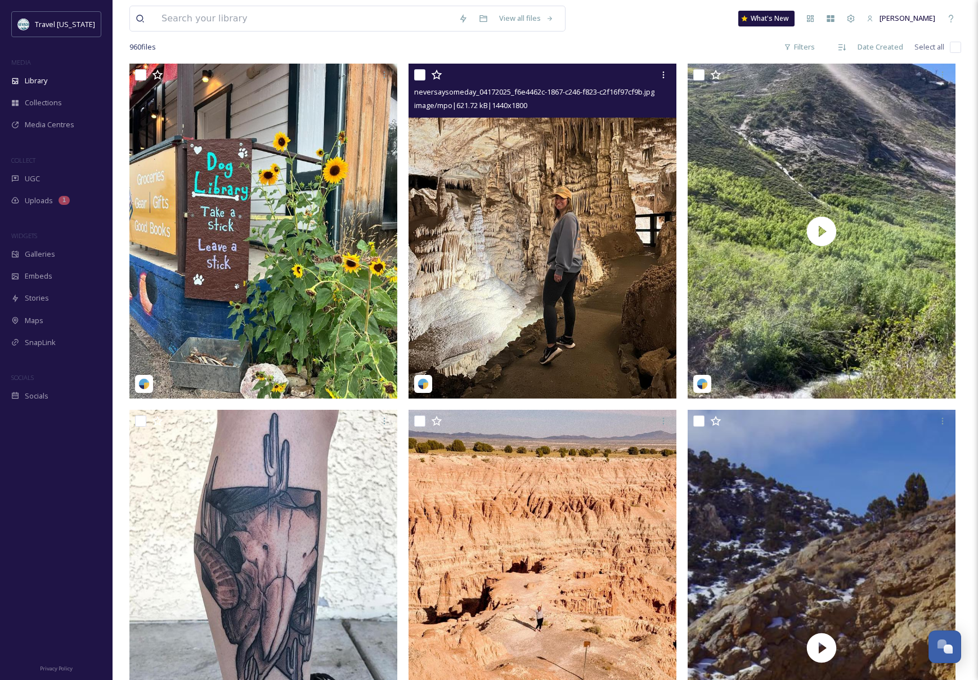
scroll to position [91, 0]
